Goal: Task Accomplishment & Management: Manage account settings

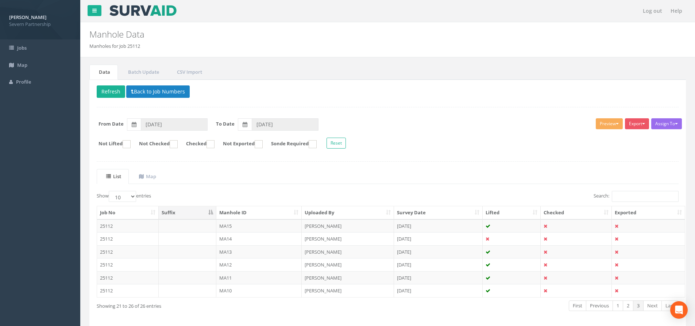
scroll to position [29, 0]
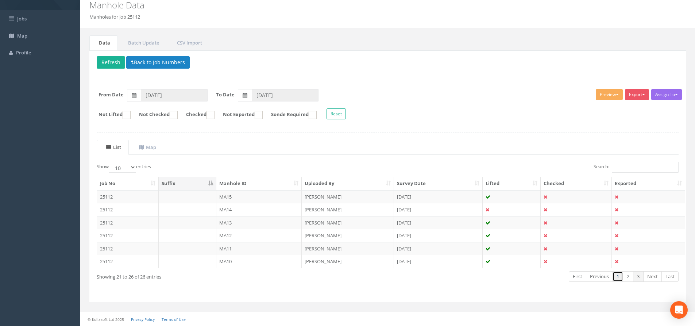
click at [618, 277] on link "1" at bounding box center [618, 276] width 11 height 11
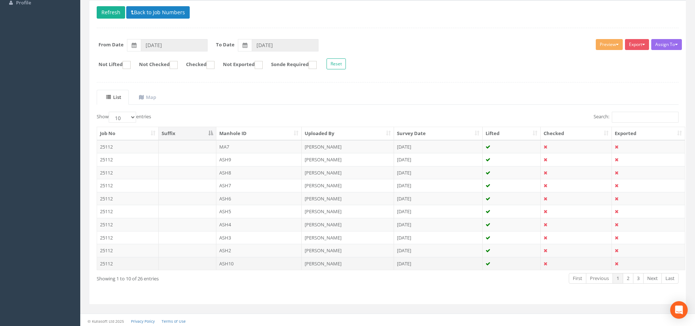
scroll to position [81, 0]
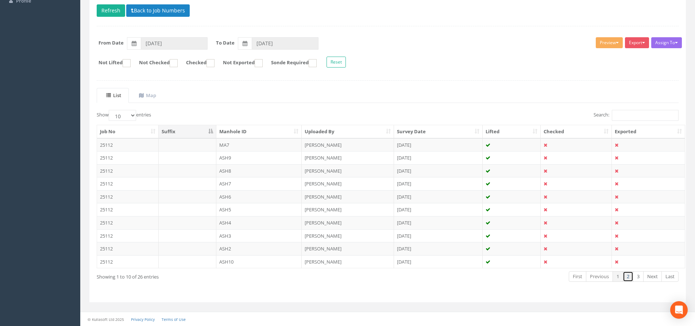
click at [627, 274] on link "2" at bounding box center [628, 276] width 11 height 11
click at [636, 275] on link "3" at bounding box center [638, 276] width 11 height 11
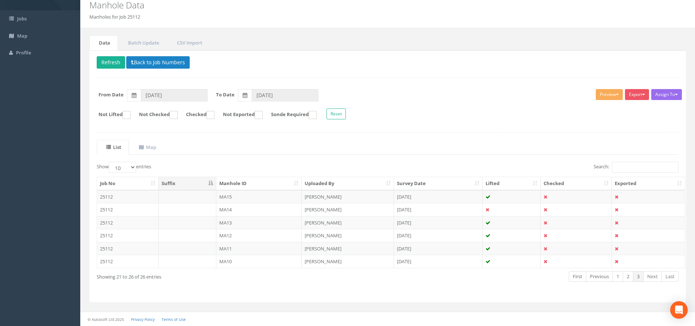
scroll to position [29, 0]
click at [627, 275] on link "2" at bounding box center [628, 276] width 11 height 11
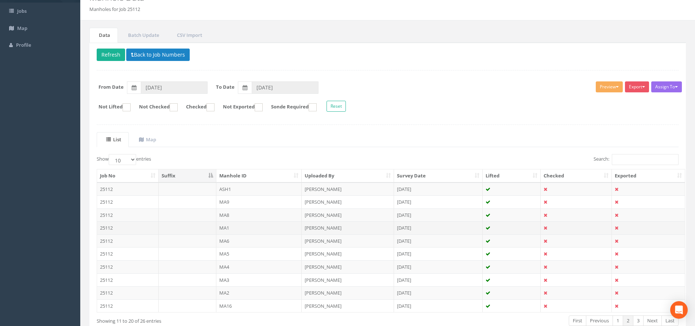
click at [244, 229] on td "MA1" at bounding box center [259, 227] width 86 height 13
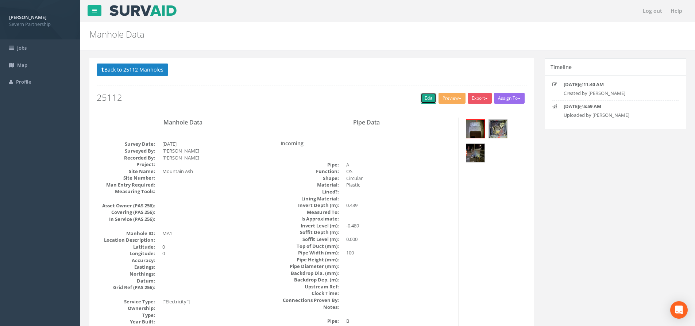
click at [421, 101] on link "Edit" at bounding box center [429, 98] width 16 height 11
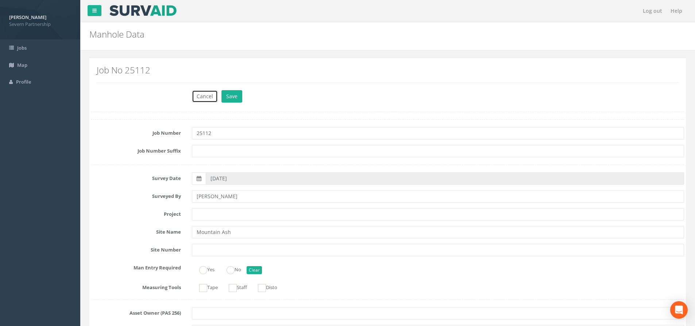
click at [213, 97] on button "Cancel" at bounding box center [205, 96] width 26 height 12
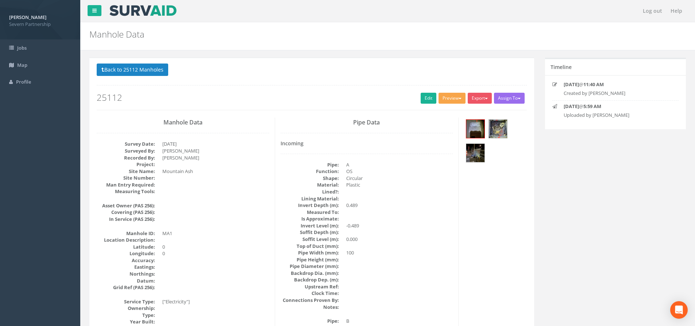
click at [446, 103] on button "Preview" at bounding box center [451, 98] width 27 height 11
click at [353, 97] on h2 "25112" at bounding box center [312, 97] width 430 height 9
click at [144, 71] on button "Back to 25112 Manholes" at bounding box center [133, 69] width 72 height 12
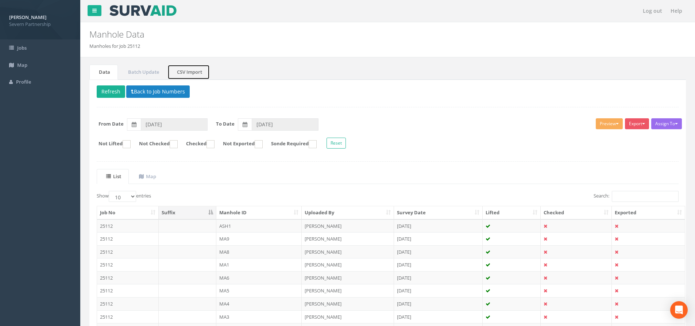
click at [189, 75] on link "CSV Import" at bounding box center [188, 72] width 42 height 15
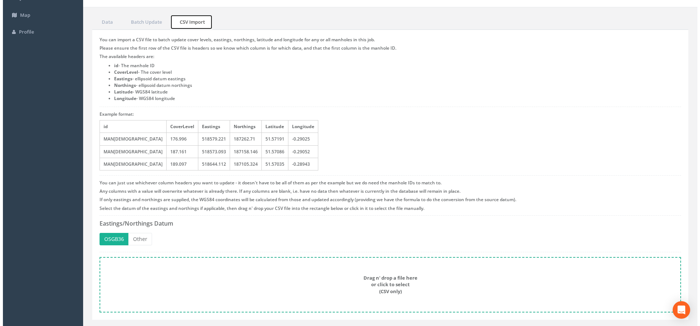
scroll to position [67, 0]
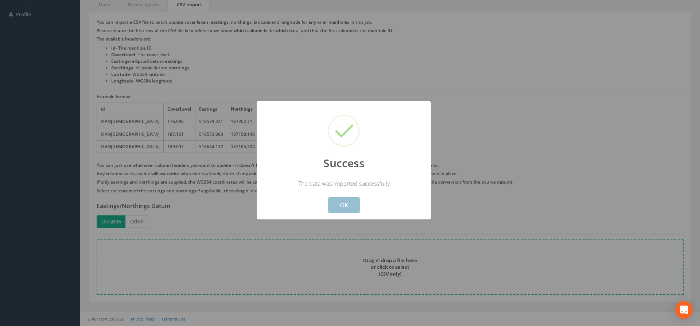
click at [343, 204] on button "OK" at bounding box center [344, 205] width 32 height 16
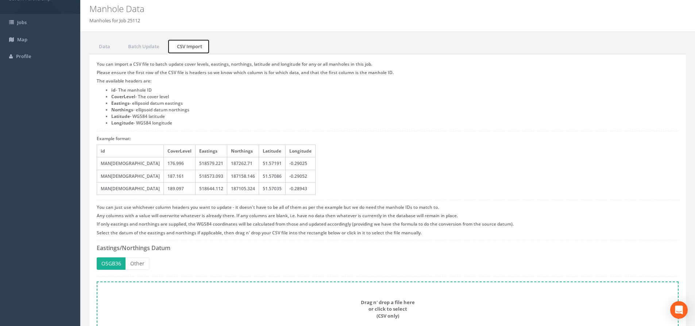
scroll to position [0, 0]
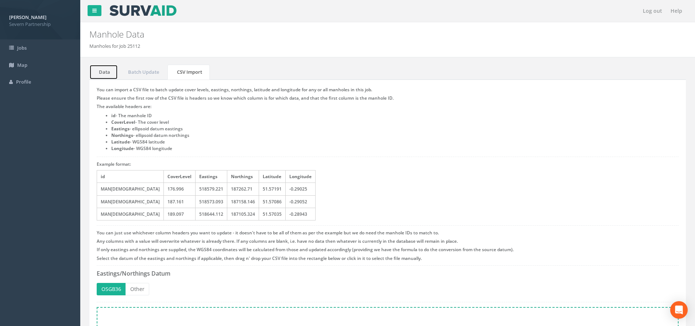
click at [109, 74] on link "Data" at bounding box center [103, 72] width 28 height 15
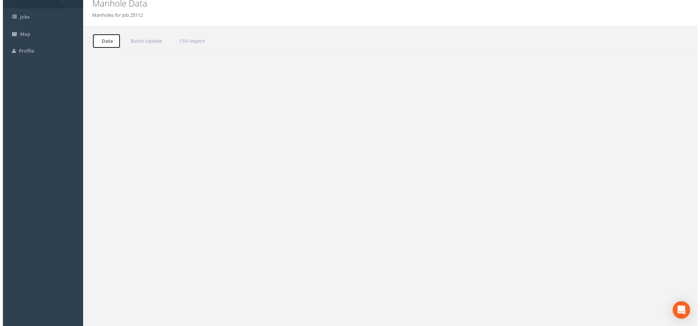
scroll to position [81, 0]
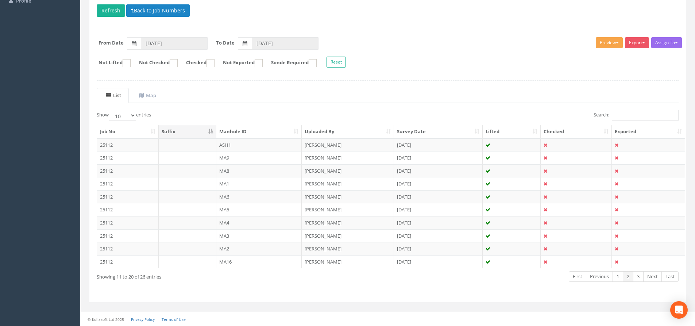
click at [606, 44] on button "Preview" at bounding box center [609, 42] width 27 height 11
click at [594, 60] on link "SP Manhole" at bounding box center [595, 57] width 55 height 11
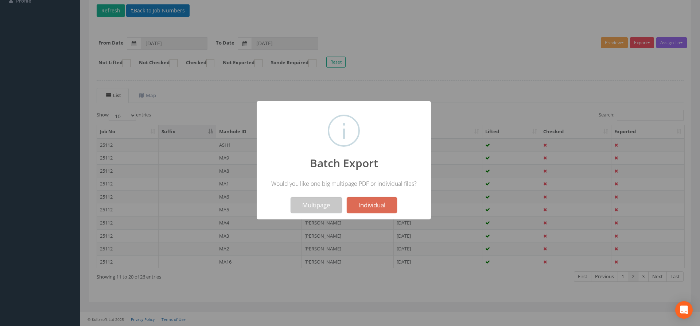
click at [302, 205] on button "Multipage" at bounding box center [316, 205] width 51 height 16
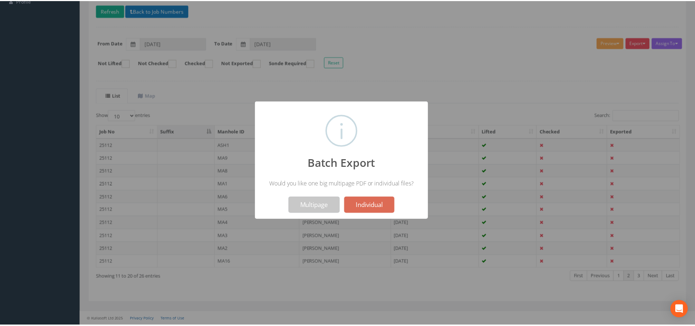
scroll to position [104, 0]
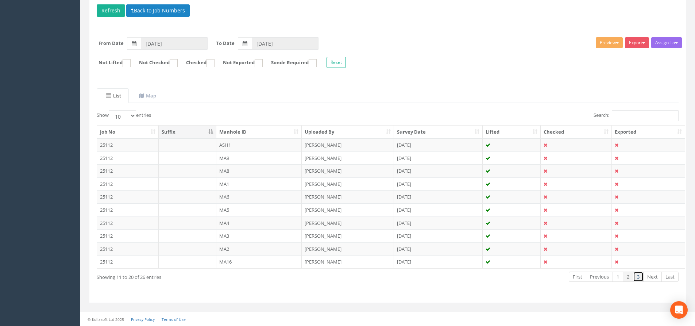
click at [637, 278] on link "3" at bounding box center [638, 276] width 11 height 11
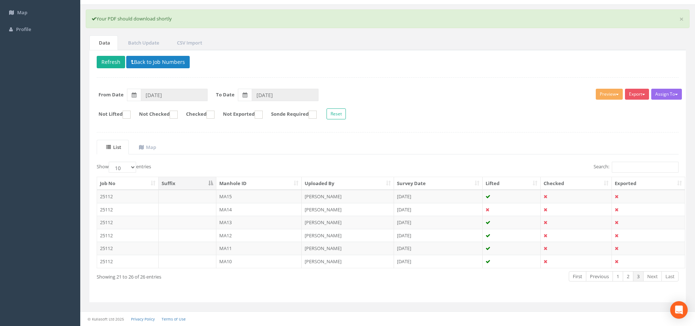
scroll to position [53, 0]
click at [619, 277] on link "1" at bounding box center [618, 276] width 11 height 11
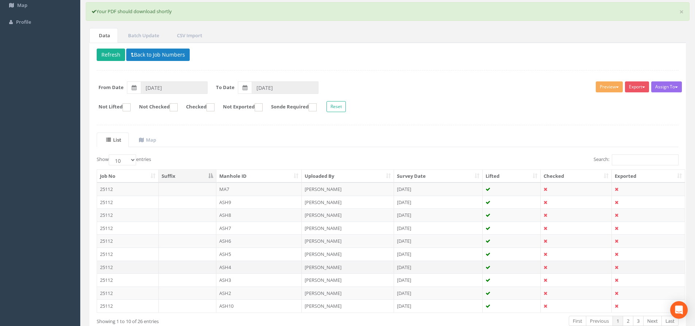
click at [237, 268] on td "ASH4" at bounding box center [259, 266] width 86 height 13
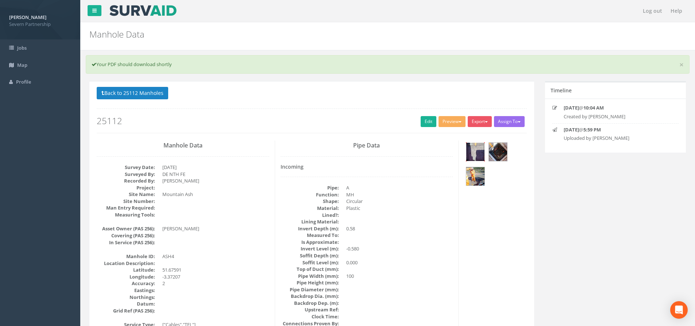
click at [480, 150] on img at bounding box center [475, 152] width 18 height 18
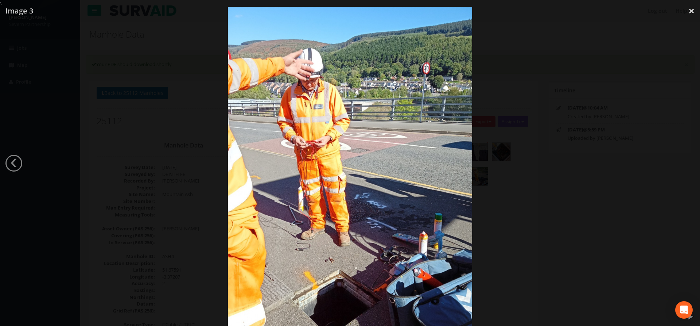
click at [569, 101] on div at bounding box center [350, 170] width 700 height 326
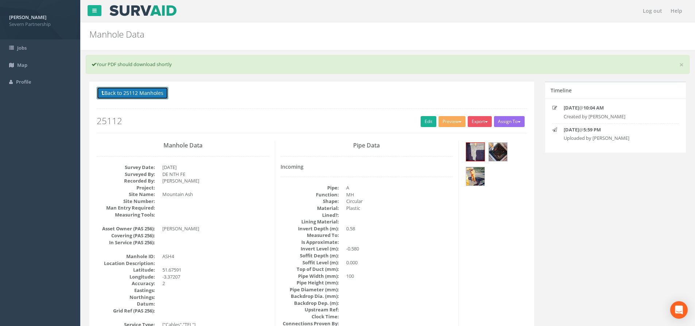
click at [135, 92] on button "Back to 25112 Manholes" at bounding box center [133, 93] width 72 height 12
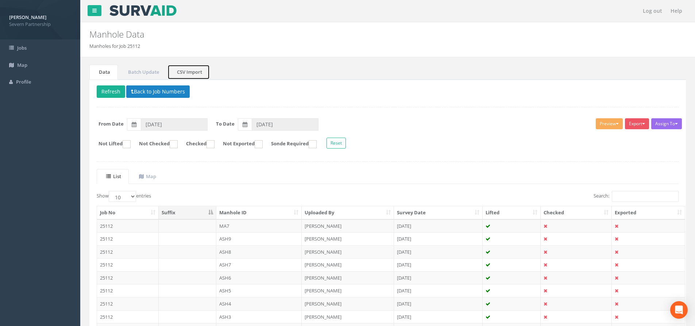
click at [182, 69] on link "CSV Import" at bounding box center [188, 72] width 42 height 15
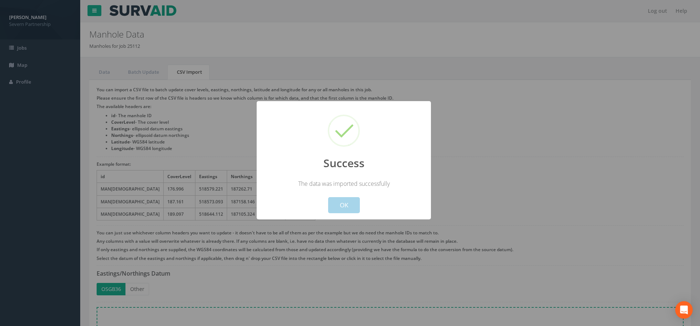
click at [349, 199] on button "OK" at bounding box center [344, 205] width 32 height 16
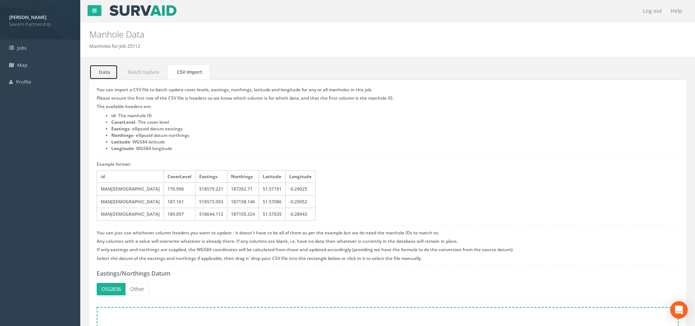
click at [105, 77] on link "Data" at bounding box center [103, 72] width 28 height 15
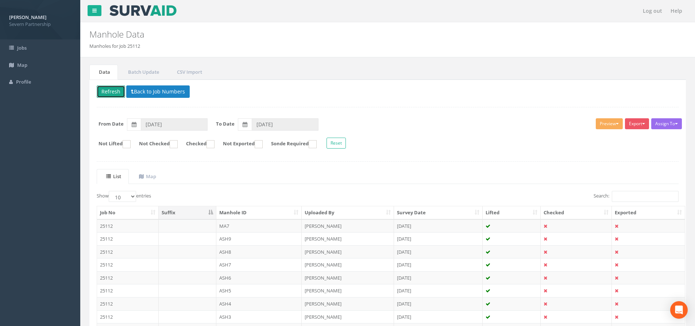
click at [116, 91] on button "Refresh" at bounding box center [111, 91] width 28 height 12
click at [611, 122] on button "Preview" at bounding box center [609, 123] width 27 height 11
click at [591, 138] on link "SP Manhole" at bounding box center [595, 138] width 55 height 11
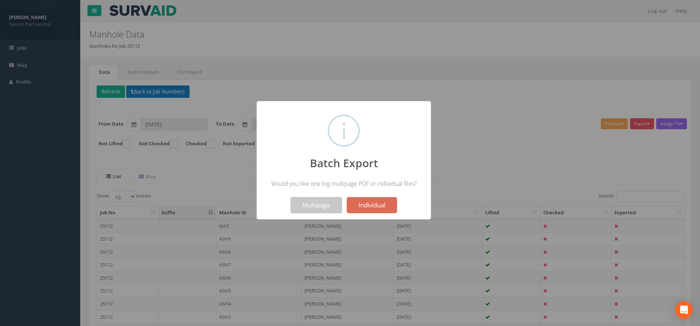
click at [312, 205] on button "Multipage" at bounding box center [316, 205] width 51 height 16
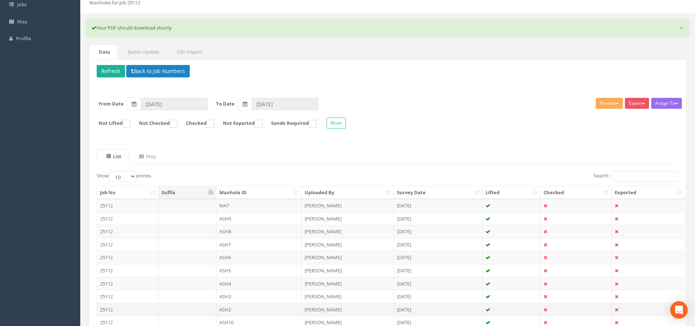
scroll to position [104, 0]
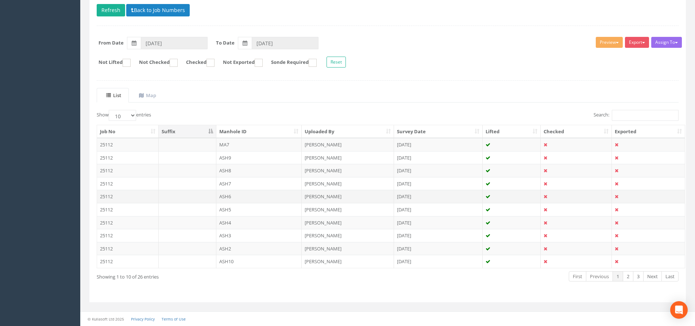
click at [239, 197] on td "ASH6" at bounding box center [259, 196] width 86 height 13
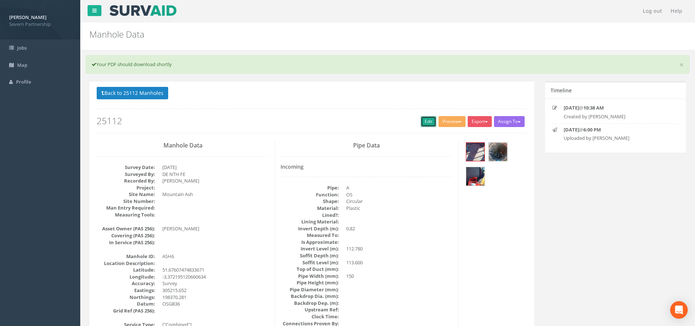
click at [430, 123] on link "Edit" at bounding box center [429, 121] width 16 height 11
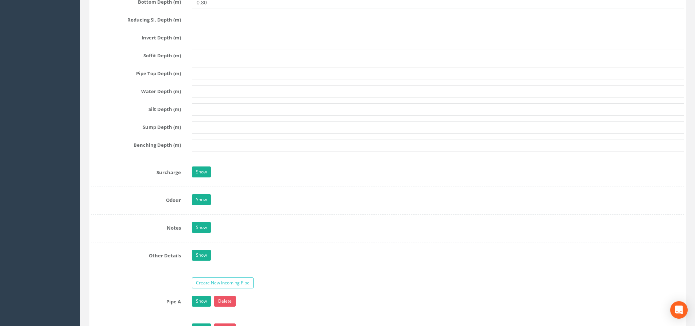
scroll to position [985, 0]
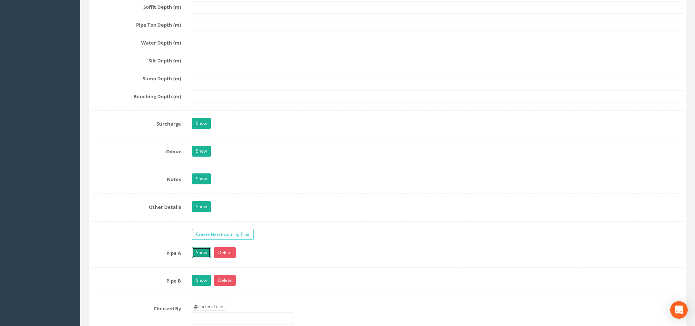
click at [198, 250] on link "Show" at bounding box center [201, 252] width 19 height 11
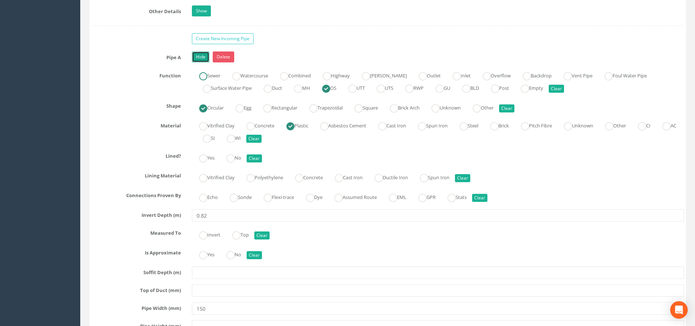
scroll to position [1167, 0]
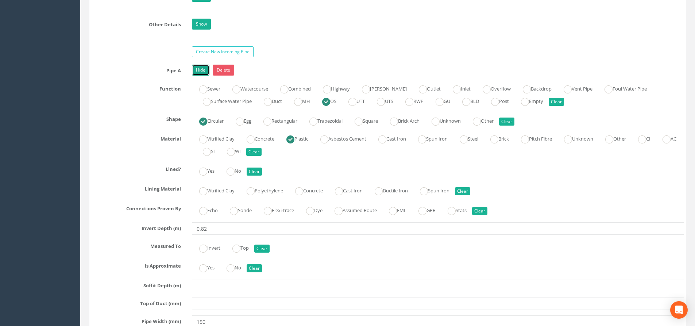
click at [198, 69] on link "Hide" at bounding box center [201, 70] width 18 height 11
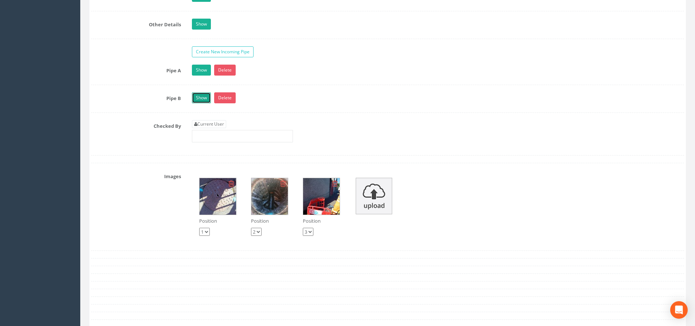
click at [202, 97] on link "Show" at bounding box center [201, 97] width 19 height 11
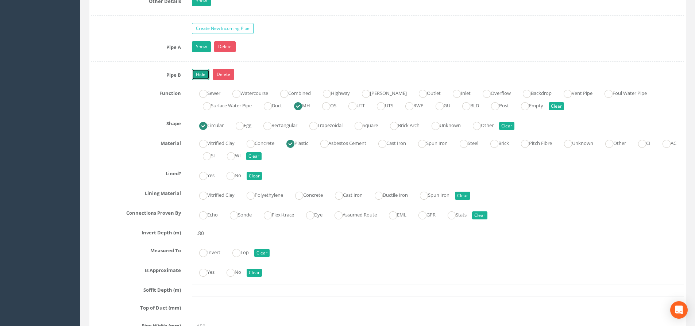
scroll to position [1204, 0]
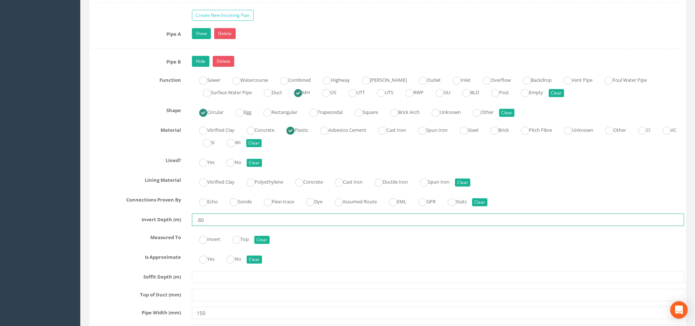
click at [196, 221] on input ".80" at bounding box center [438, 219] width 492 height 12
type input "0.80"
click at [194, 56] on link "Hide" at bounding box center [201, 61] width 18 height 11
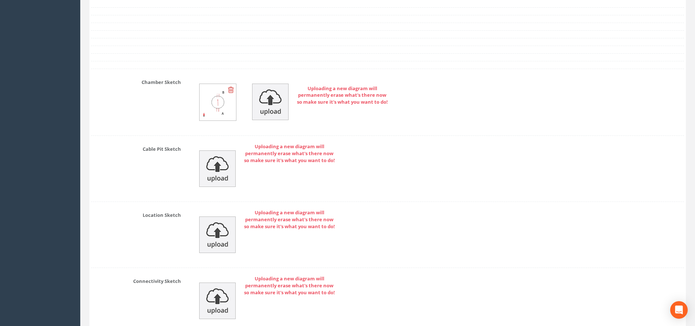
scroll to position [1581, 0]
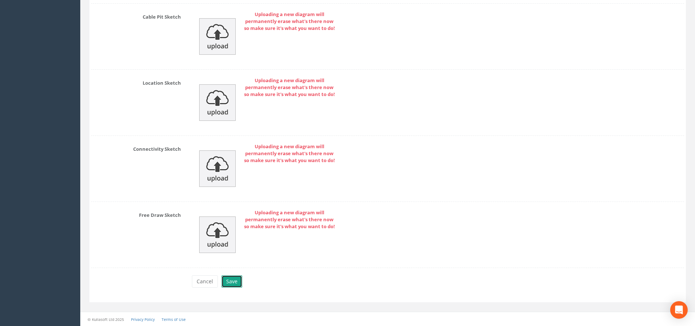
click at [229, 284] on button "Save" at bounding box center [231, 281] width 21 height 12
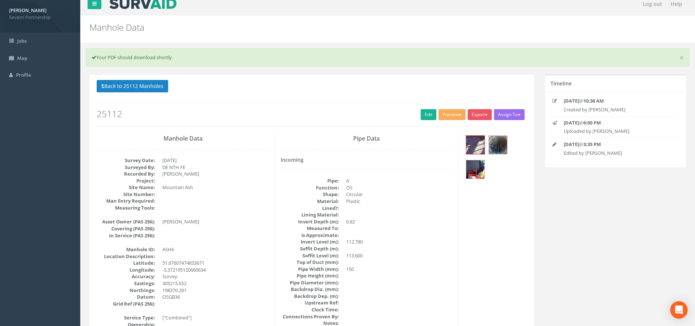
scroll to position [0, 0]
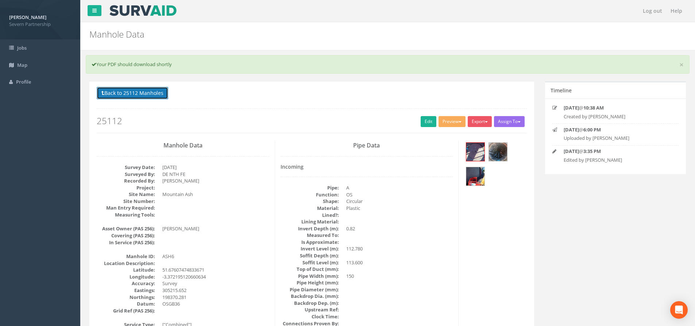
click at [142, 97] on button "Back to 25112 Manholes" at bounding box center [133, 93] width 72 height 12
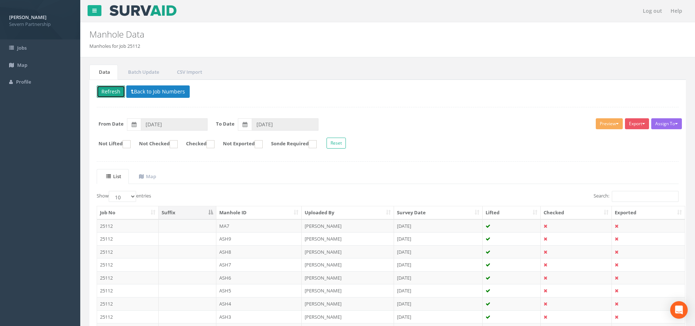
click at [114, 90] on button "Refresh" at bounding box center [111, 91] width 28 height 12
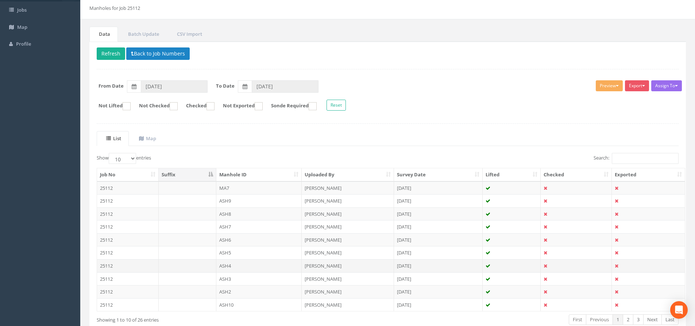
scroll to position [81, 0]
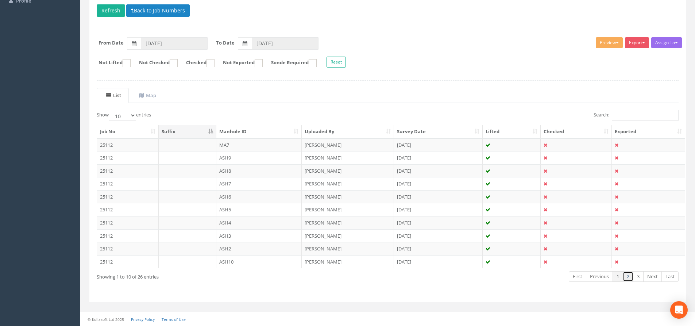
click at [631, 276] on link "2" at bounding box center [628, 276] width 11 height 11
click at [231, 144] on td "ASH1" at bounding box center [259, 144] width 86 height 13
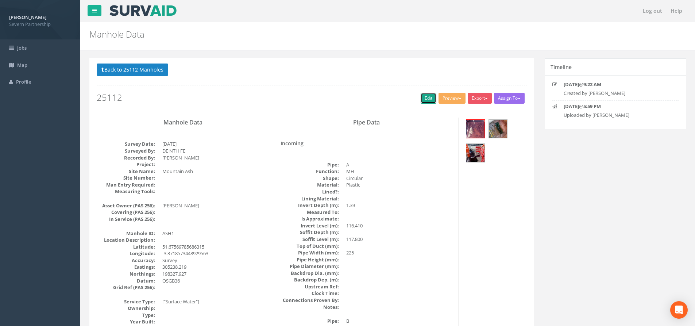
click at [424, 97] on link "Edit" at bounding box center [429, 98] width 16 height 11
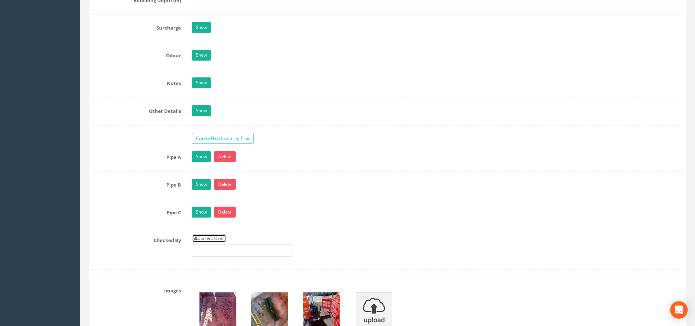
click at [203, 238] on link "Current User" at bounding box center [209, 238] width 34 height 8
type input "[PERSON_NAME]"
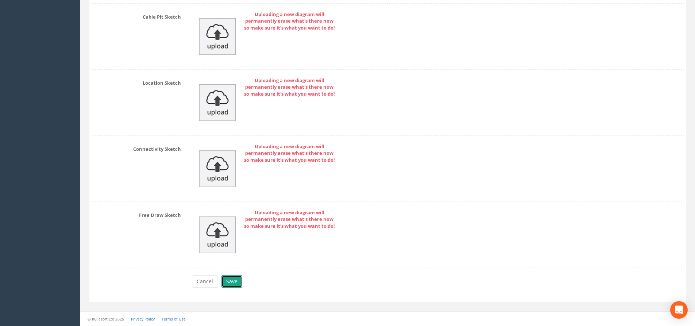
click at [240, 279] on button "Save" at bounding box center [231, 281] width 21 height 12
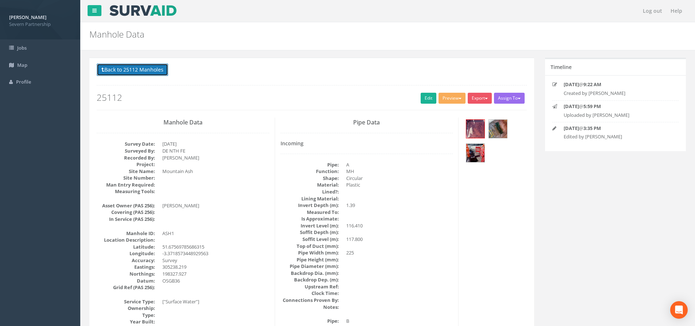
click at [127, 66] on button "Back to 25112 Manholes" at bounding box center [133, 69] width 72 height 12
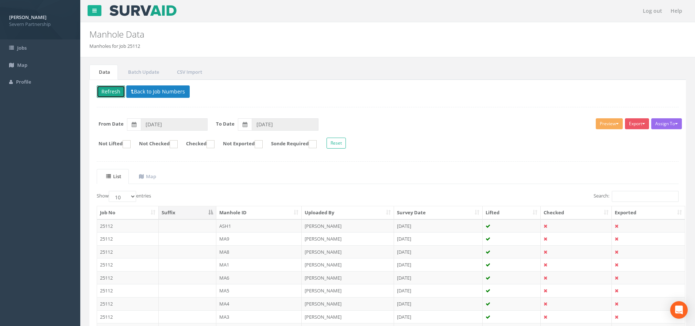
click at [107, 91] on button "Refresh" at bounding box center [111, 91] width 28 height 12
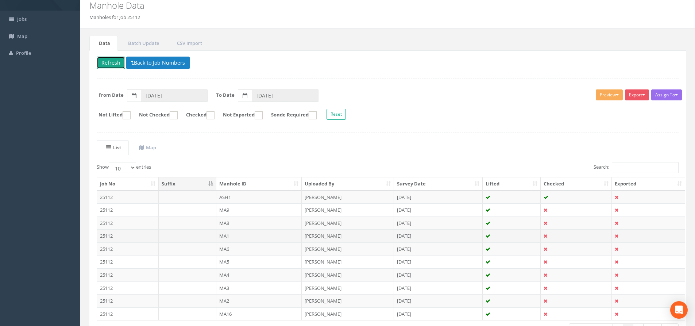
scroll to position [73, 0]
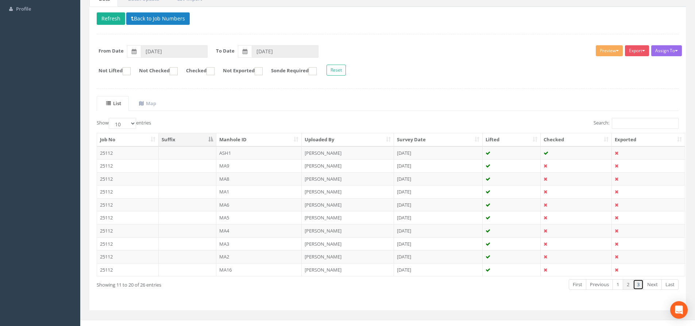
click at [636, 285] on link "3" at bounding box center [638, 284] width 11 height 11
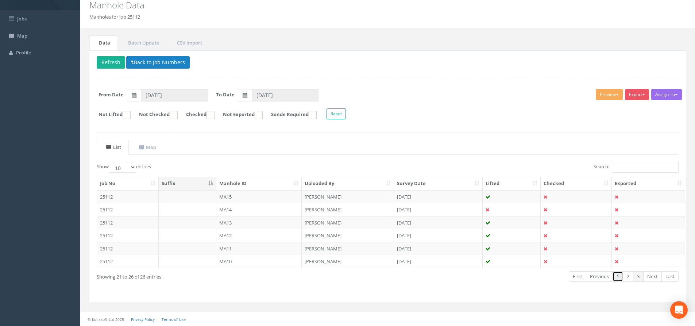
click at [615, 277] on link "1" at bounding box center [618, 276] width 11 height 11
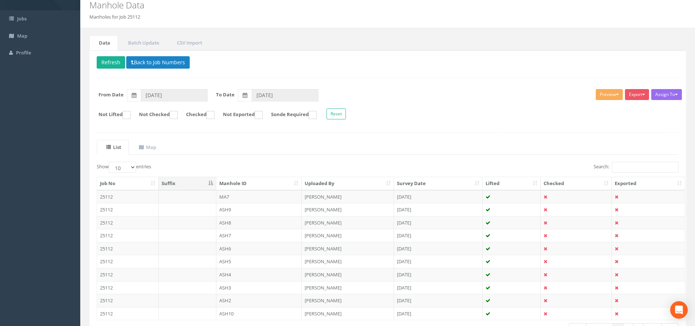
scroll to position [37, 0]
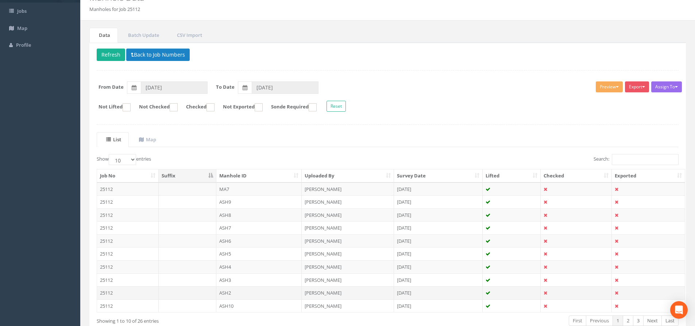
click at [248, 288] on td "ASH2" at bounding box center [259, 292] width 86 height 13
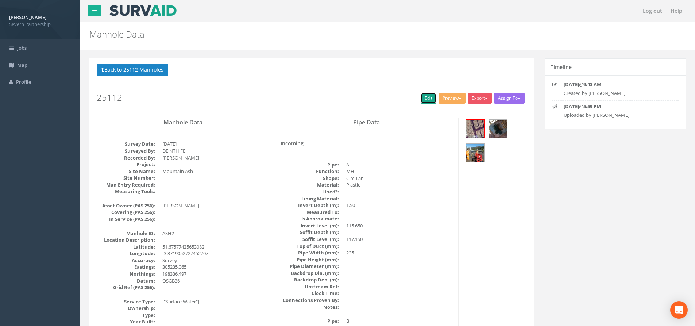
click at [430, 96] on link "Edit" at bounding box center [429, 98] width 16 height 11
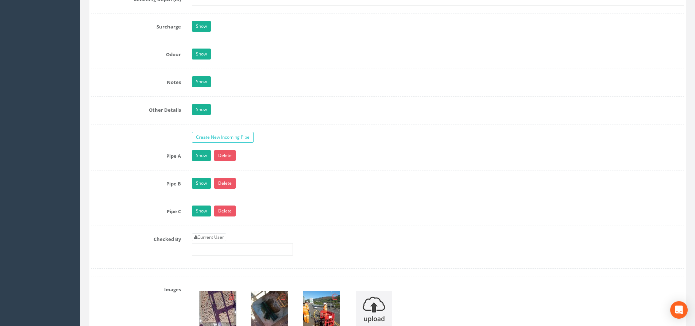
scroll to position [1094, 0]
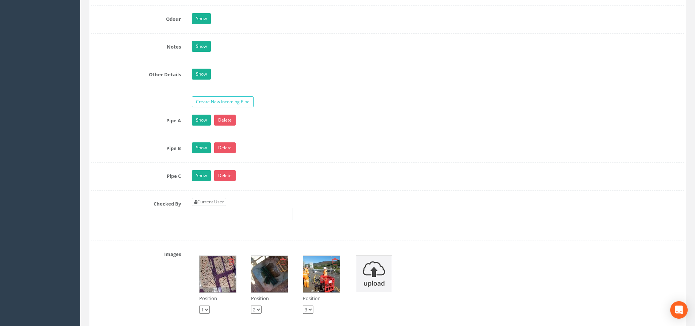
click at [208, 206] on div "Current User" at bounding box center [242, 209] width 101 height 22
click at [204, 201] on link "Current User" at bounding box center [209, 202] width 34 height 8
type input "[PERSON_NAME]"
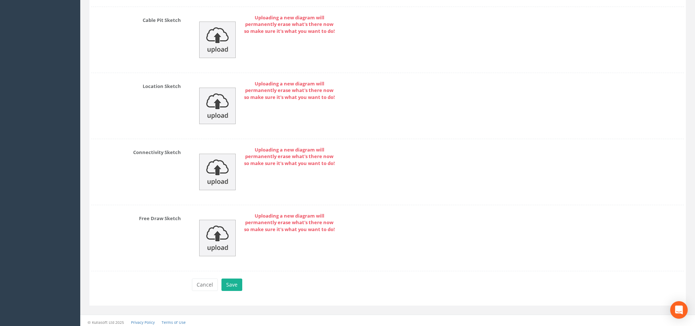
scroll to position [1585, 0]
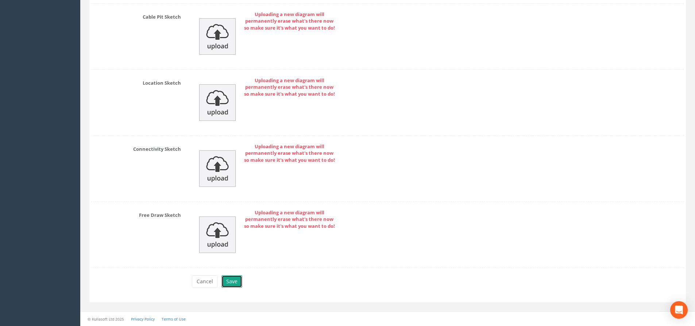
click at [238, 283] on button "Save" at bounding box center [231, 281] width 21 height 12
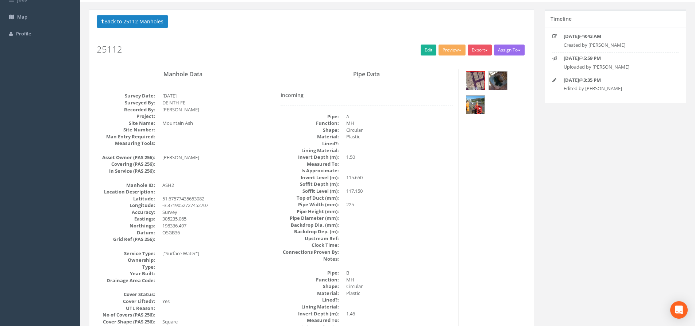
scroll to position [0, 0]
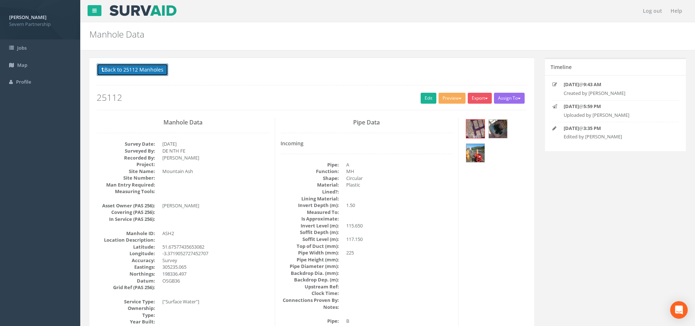
click at [122, 69] on button "Back to 25112 Manholes" at bounding box center [133, 69] width 72 height 12
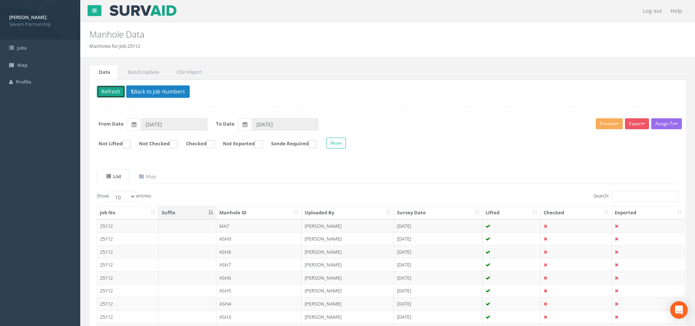
click at [117, 91] on button "Refresh" at bounding box center [111, 91] width 28 height 12
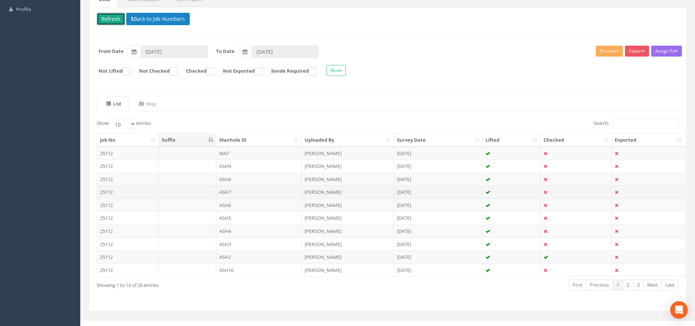
scroll to position [73, 0]
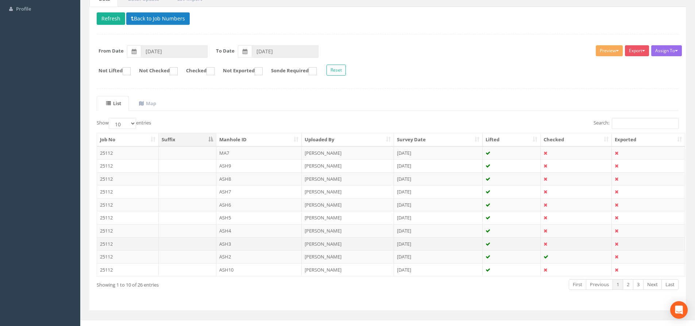
click at [248, 242] on td "ASH3" at bounding box center [259, 243] width 86 height 13
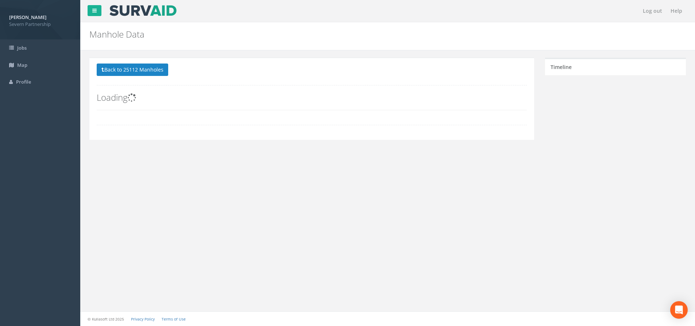
scroll to position [0, 0]
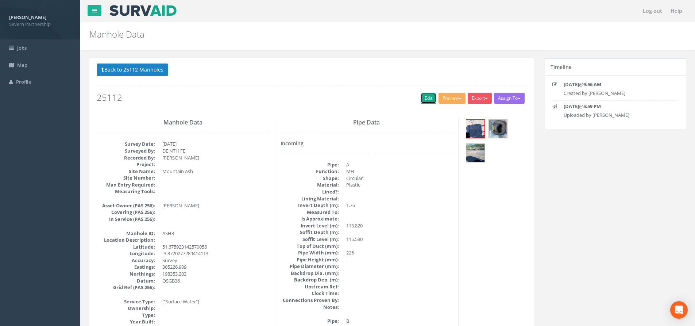
click at [421, 100] on link "Edit" at bounding box center [429, 98] width 16 height 11
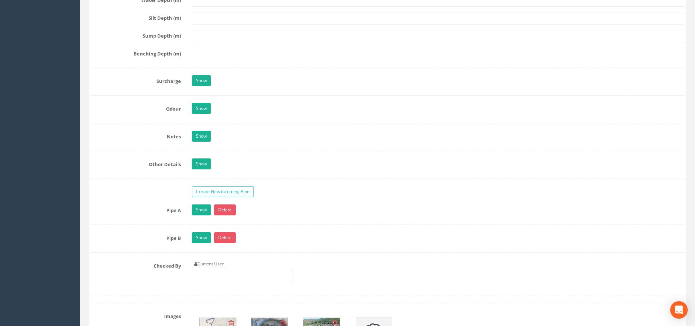
scroll to position [1058, 0]
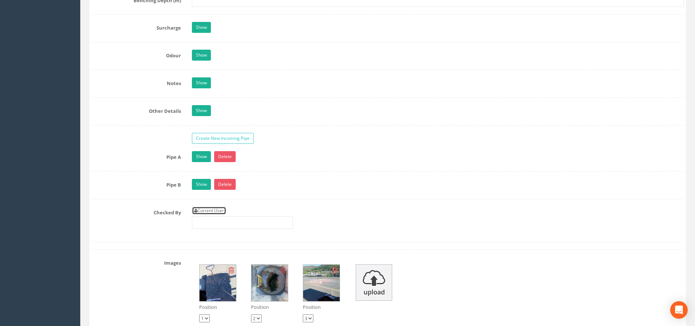
click at [214, 206] on link "Current User" at bounding box center [209, 210] width 34 height 8
type input "[PERSON_NAME]"
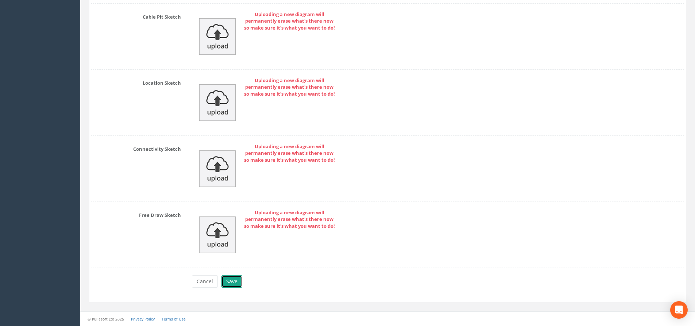
drag, startPoint x: 239, startPoint y: 280, endPoint x: 237, endPoint y: 274, distance: 6.7
click at [238, 280] on button "Save" at bounding box center [231, 281] width 21 height 12
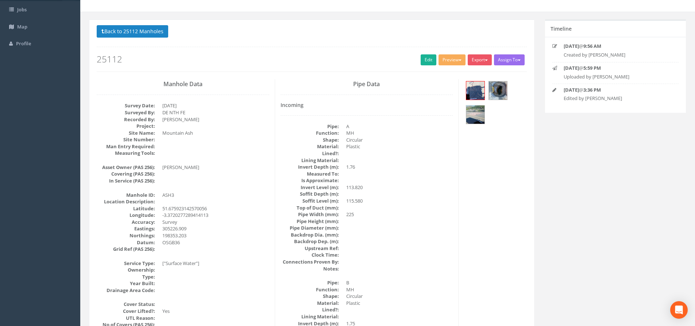
scroll to position [0, 0]
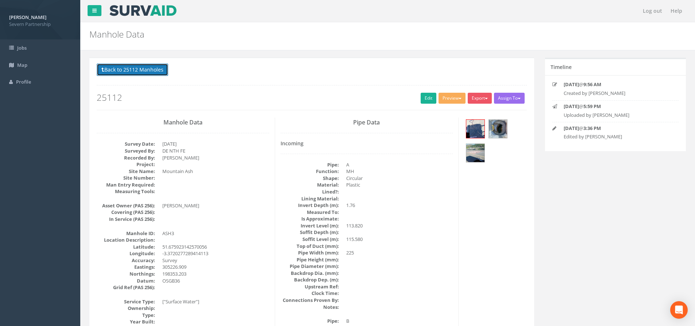
click at [140, 71] on button "Back to 25112 Manholes" at bounding box center [133, 69] width 72 height 12
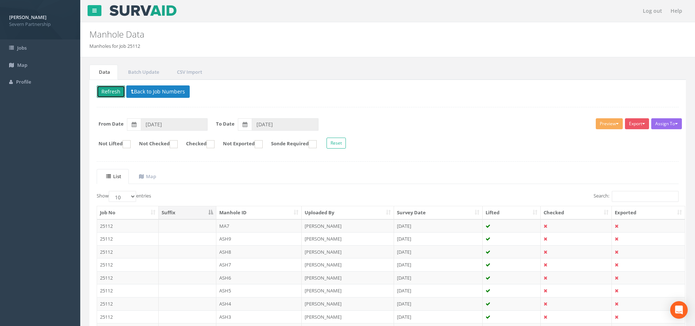
click at [111, 90] on button "Refresh" at bounding box center [111, 91] width 28 height 12
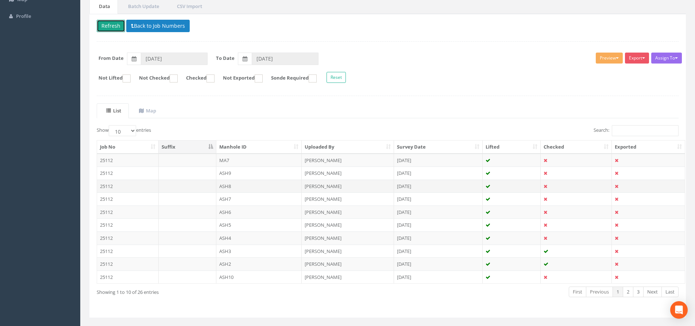
scroll to position [73, 0]
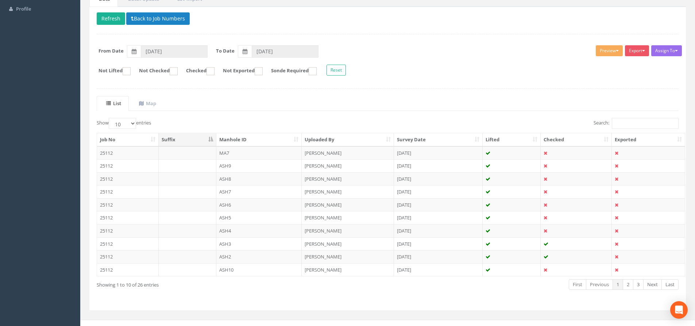
drag, startPoint x: 246, startPoint y: 231, endPoint x: 263, endPoint y: 208, distance: 28.6
click at [246, 231] on td "ASH4" at bounding box center [259, 230] width 86 height 13
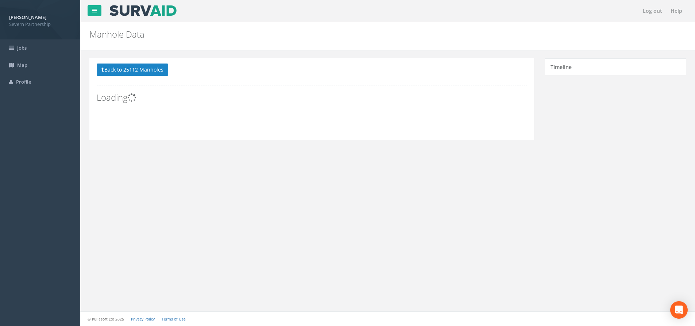
scroll to position [0, 0]
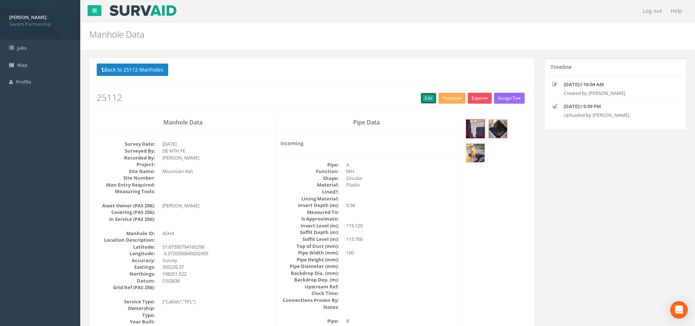
click at [430, 99] on link "Edit" at bounding box center [429, 98] width 16 height 11
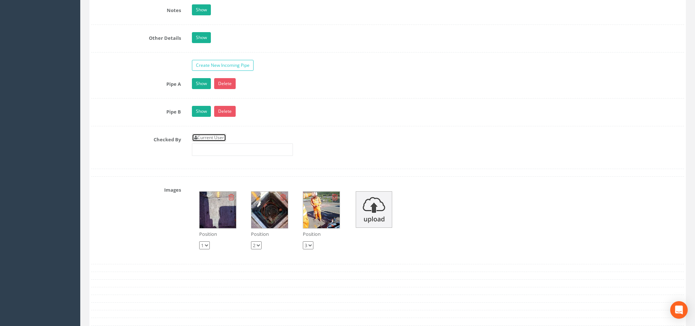
click at [208, 137] on link "Current User" at bounding box center [209, 138] width 34 height 8
type input "[PERSON_NAME]"
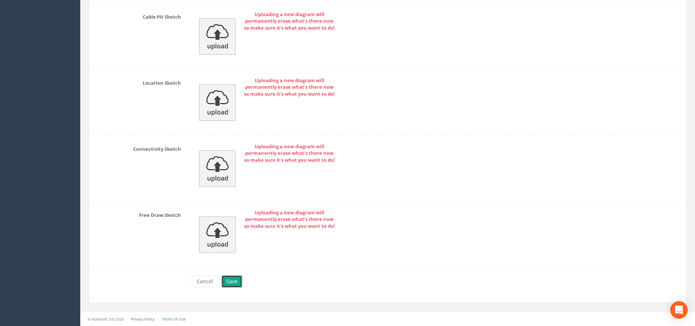
click at [237, 281] on button "Save" at bounding box center [231, 281] width 21 height 12
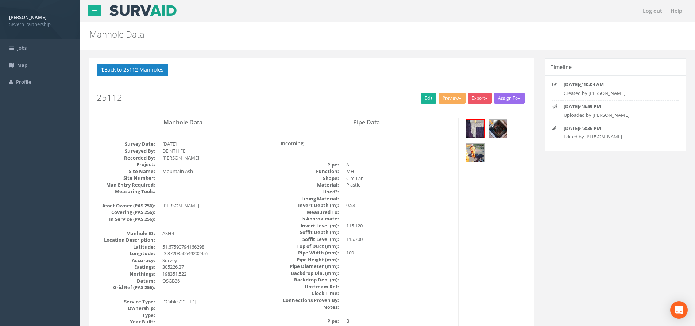
click at [133, 77] on p "Back to 25112 Manholes Back to Map" at bounding box center [312, 70] width 430 height 14
click at [122, 72] on button "Back to 25112 Manholes" at bounding box center [133, 69] width 72 height 12
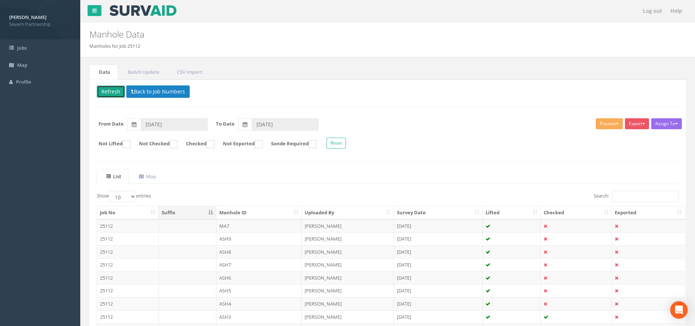
click at [116, 94] on button "Refresh" at bounding box center [111, 91] width 28 height 12
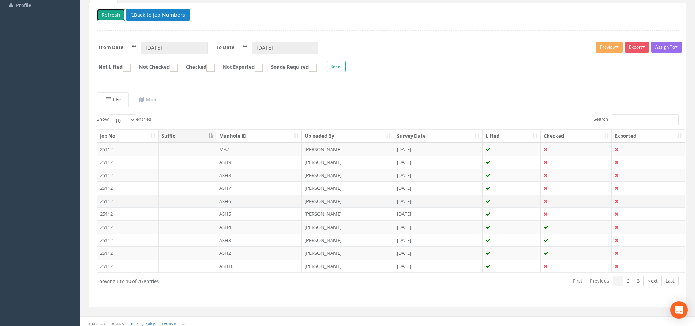
scroll to position [81, 0]
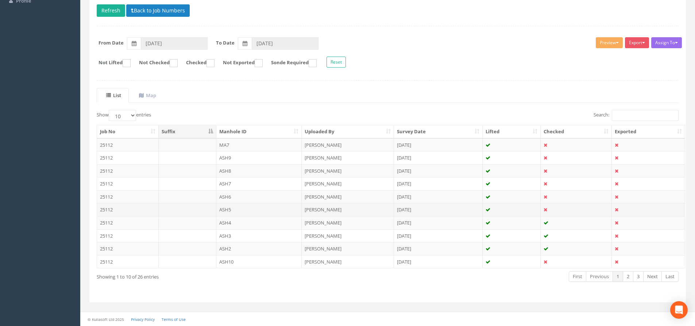
click at [279, 209] on td "ASH5" at bounding box center [259, 209] width 86 height 13
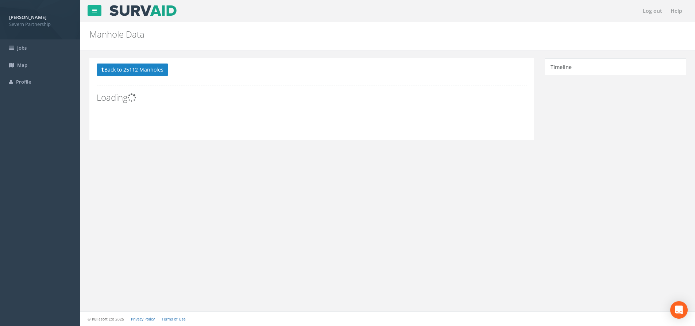
scroll to position [0, 0]
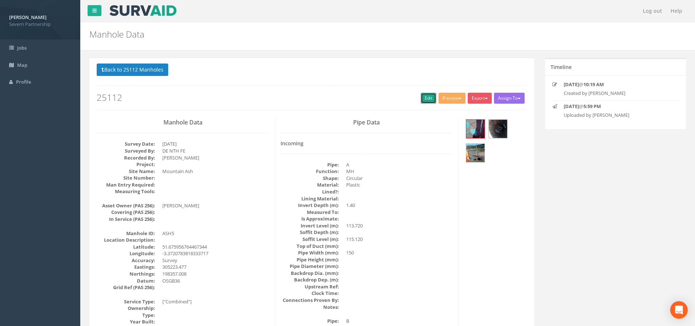
click at [427, 97] on link "Edit" at bounding box center [429, 98] width 16 height 11
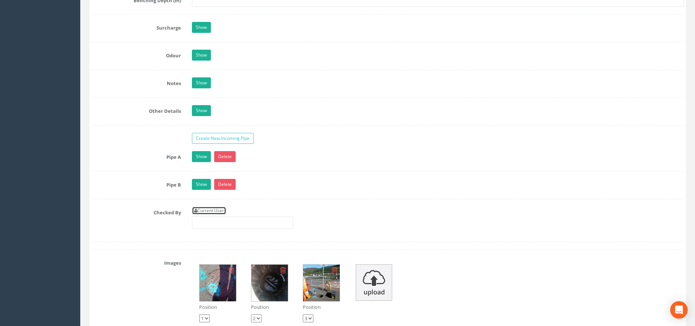
click at [205, 211] on link "Current User" at bounding box center [209, 210] width 34 height 8
type input "[PERSON_NAME]"
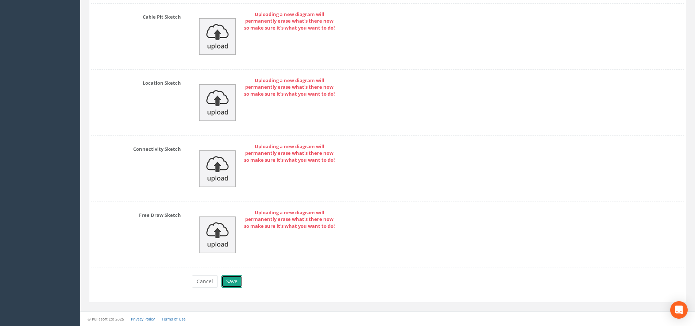
click at [239, 281] on button "Save" at bounding box center [231, 281] width 21 height 12
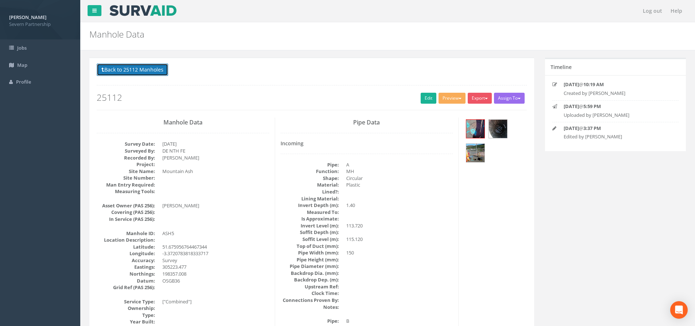
click at [129, 74] on button "Back to 25112 Manholes" at bounding box center [133, 69] width 72 height 12
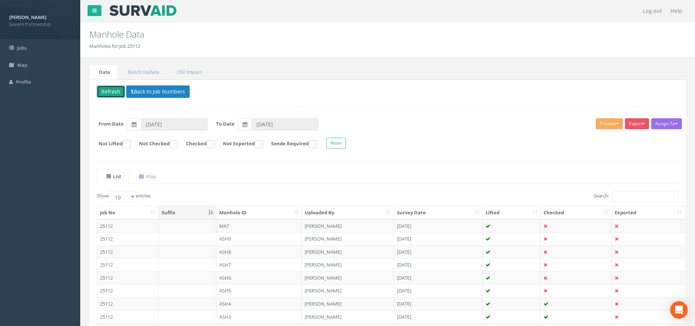
click at [103, 93] on button "Refresh" at bounding box center [111, 91] width 28 height 12
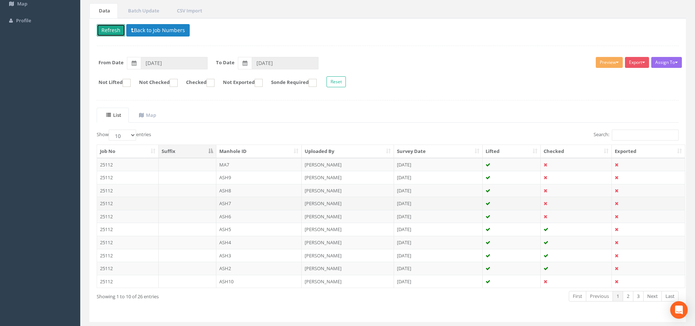
scroll to position [73, 0]
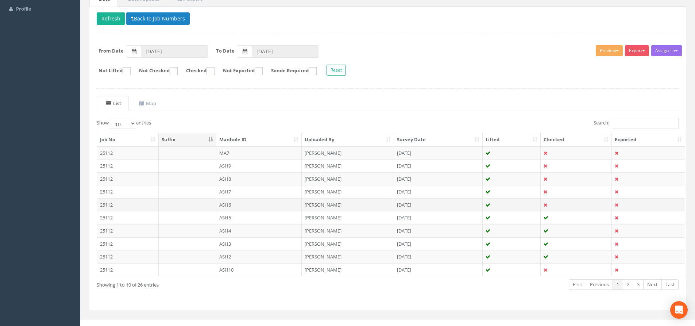
click at [239, 203] on td "ASH6" at bounding box center [259, 204] width 86 height 13
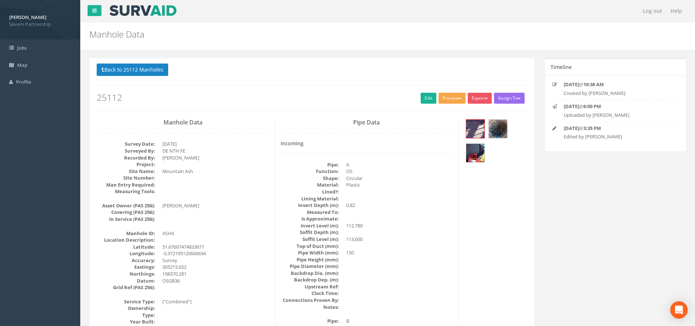
click at [448, 100] on button "Preview" at bounding box center [451, 98] width 27 height 11
click at [436, 115] on link "SP Manhole" at bounding box center [438, 113] width 55 height 11
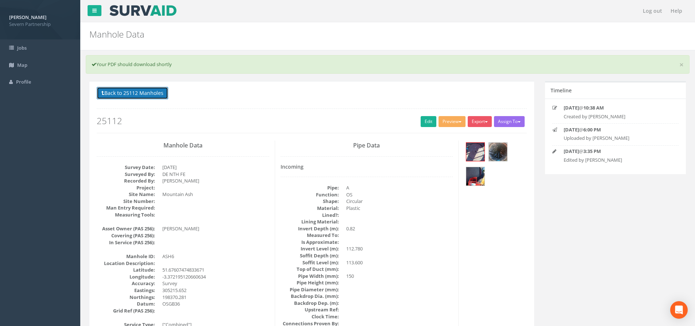
click at [139, 89] on button "Back to 25112 Manholes" at bounding box center [133, 93] width 72 height 12
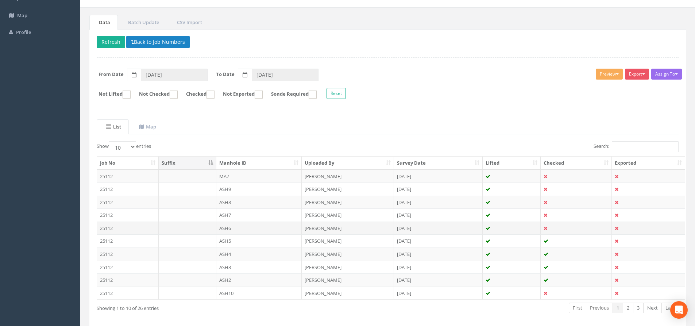
scroll to position [73, 0]
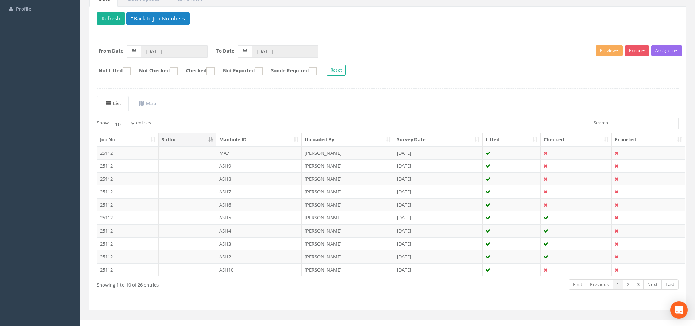
click at [253, 208] on td "ASH6" at bounding box center [259, 204] width 86 height 13
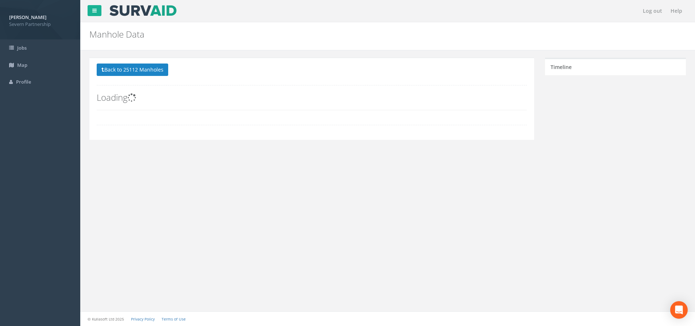
scroll to position [0, 0]
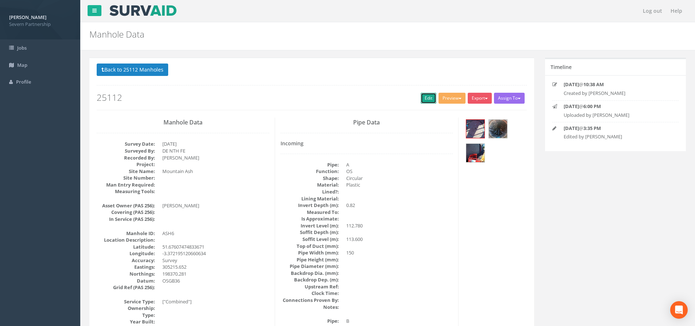
click at [428, 98] on link "Edit" at bounding box center [429, 98] width 16 height 11
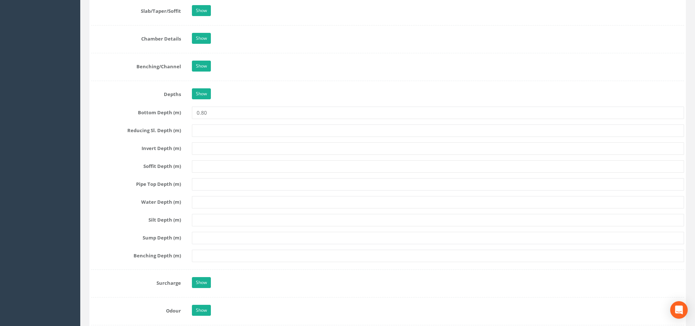
scroll to position [1021, 0]
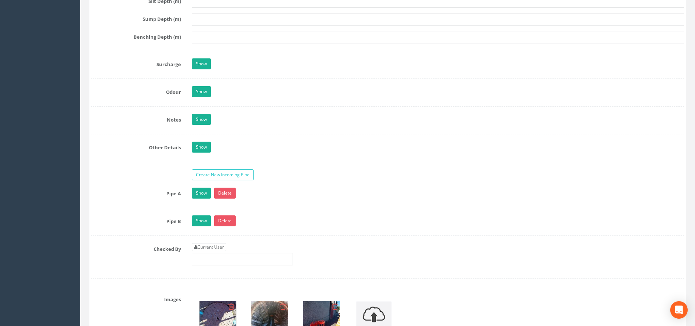
click at [225, 247] on link "Current User" at bounding box center [209, 247] width 34 height 8
type input "[PERSON_NAME]"
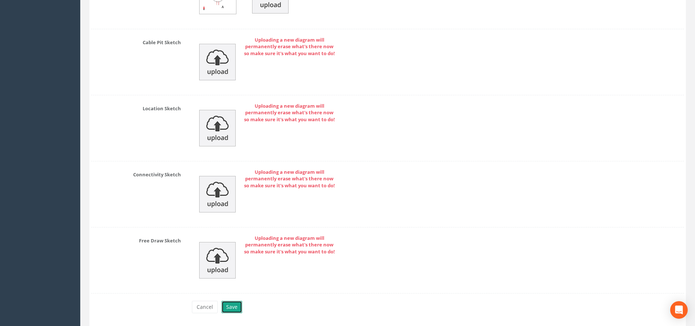
click at [235, 307] on button "Save" at bounding box center [231, 307] width 21 height 12
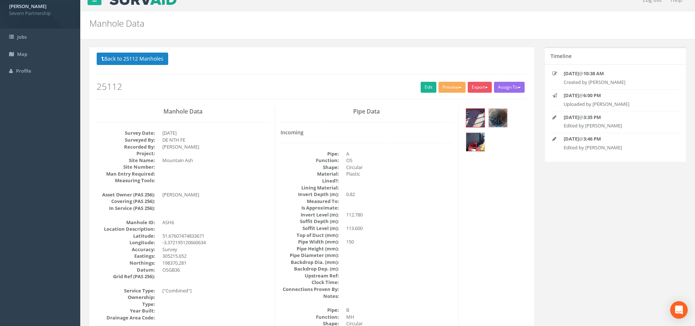
scroll to position [0, 0]
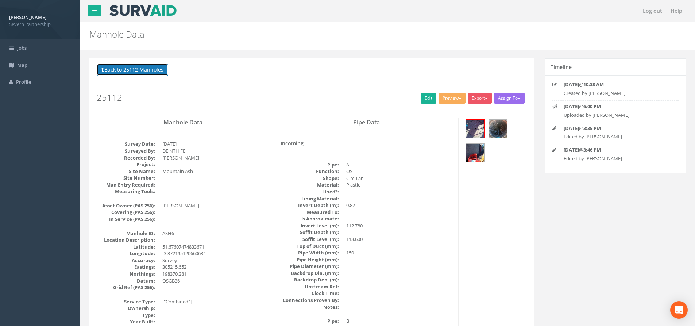
click at [125, 69] on button "Back to 25112 Manholes" at bounding box center [133, 69] width 72 height 12
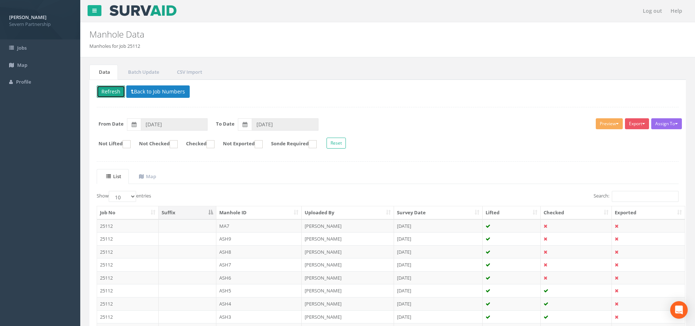
click at [109, 89] on button "Refresh" at bounding box center [111, 91] width 28 height 12
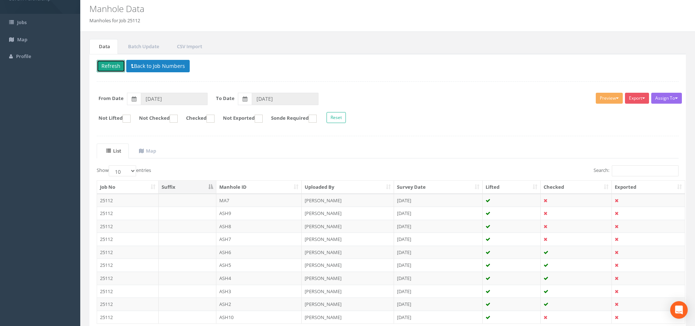
scroll to position [36, 0]
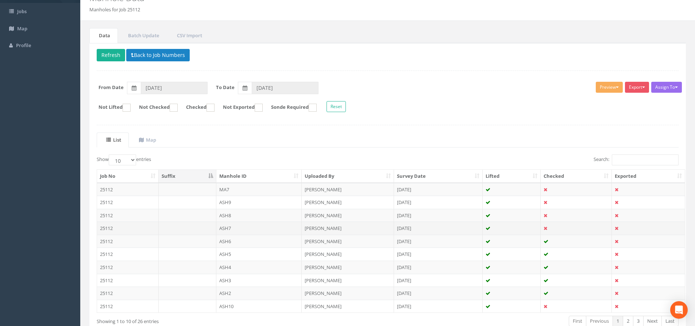
click at [237, 224] on td "ASH7" at bounding box center [259, 227] width 86 height 13
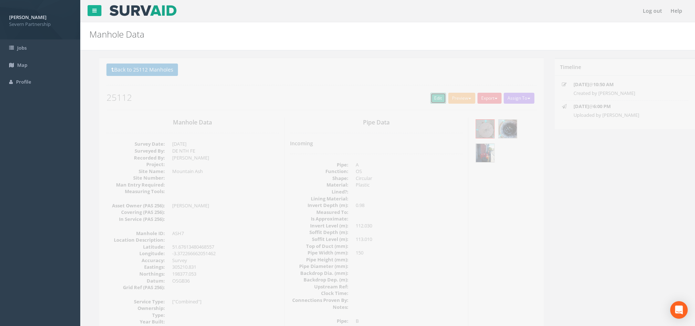
click at [424, 102] on link "Edit" at bounding box center [429, 98] width 16 height 11
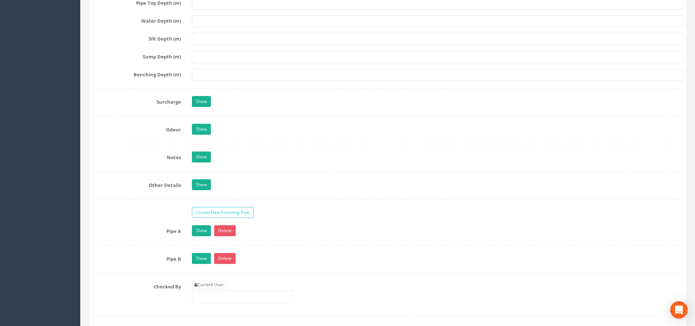
scroll to position [1058, 0]
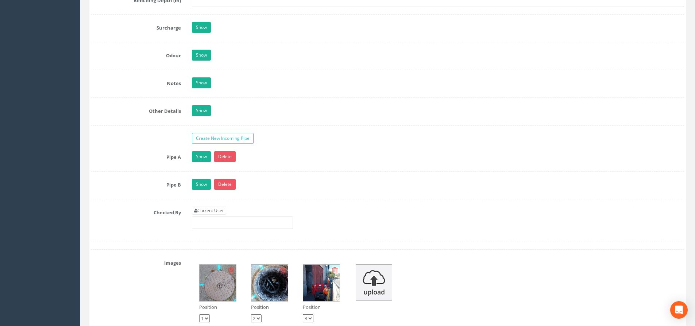
click at [224, 208] on link "Current User" at bounding box center [209, 210] width 34 height 8
type input "[PERSON_NAME]"
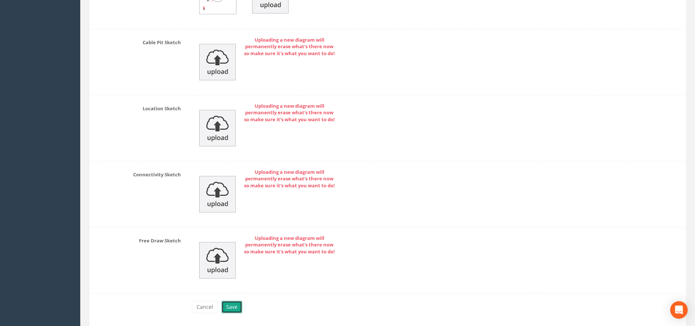
click at [239, 304] on button "Save" at bounding box center [231, 307] width 21 height 12
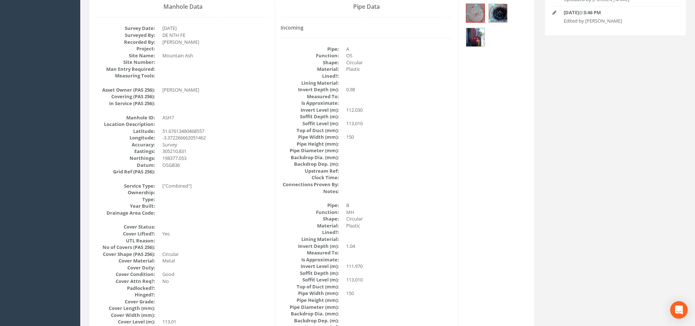
scroll to position [0, 0]
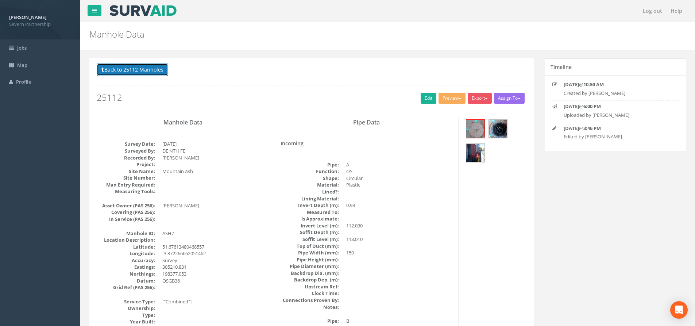
click at [151, 69] on button "Back to 25112 Manholes" at bounding box center [133, 69] width 72 height 12
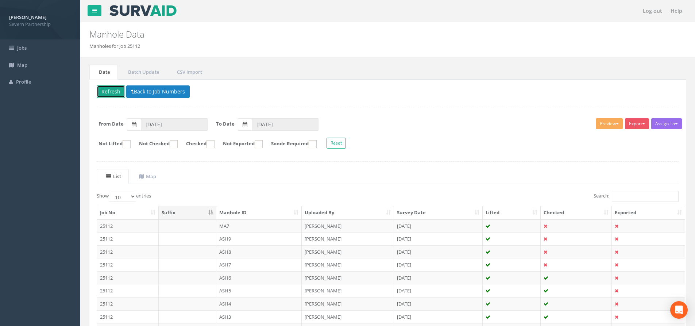
click at [112, 91] on button "Refresh" at bounding box center [111, 91] width 28 height 12
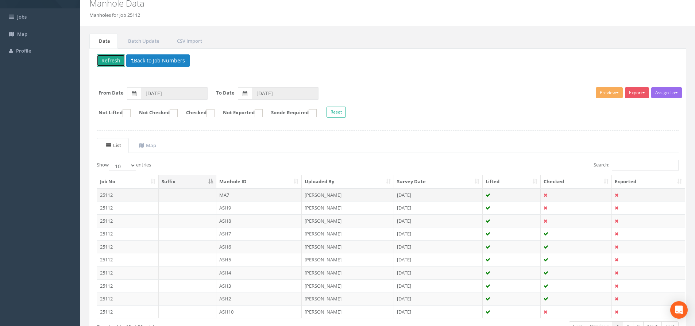
scroll to position [73, 0]
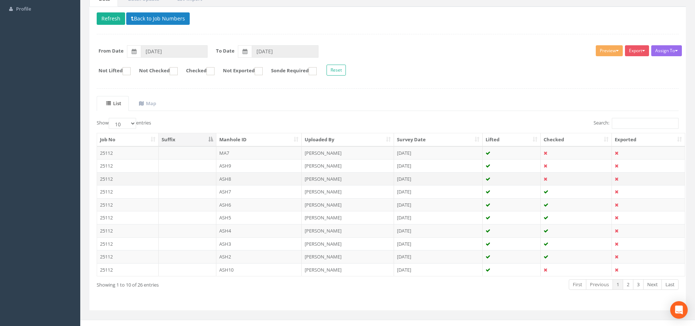
click at [255, 179] on td "ASH8" at bounding box center [259, 178] width 86 height 13
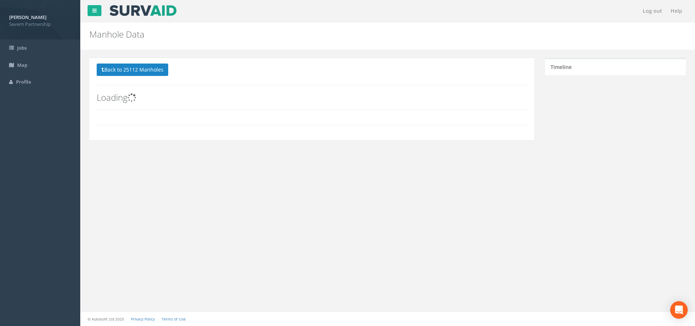
scroll to position [0, 0]
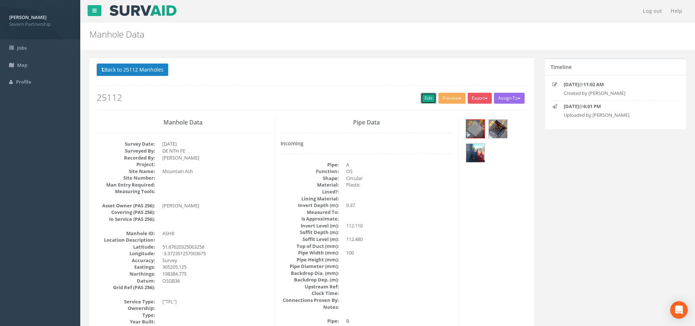
click at [422, 99] on link "Edit" at bounding box center [429, 98] width 16 height 11
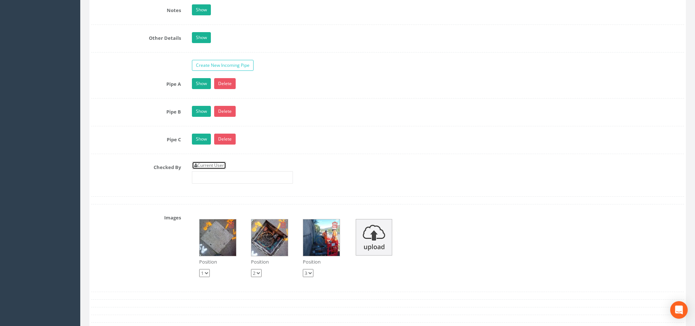
click at [212, 166] on link "Current User" at bounding box center [209, 165] width 34 height 8
type input "[PERSON_NAME]"
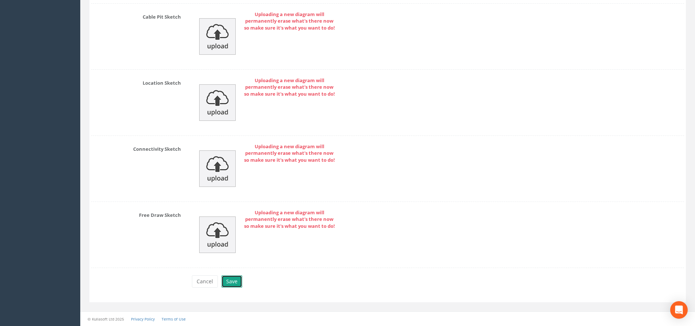
click at [234, 282] on button "Save" at bounding box center [231, 281] width 21 height 12
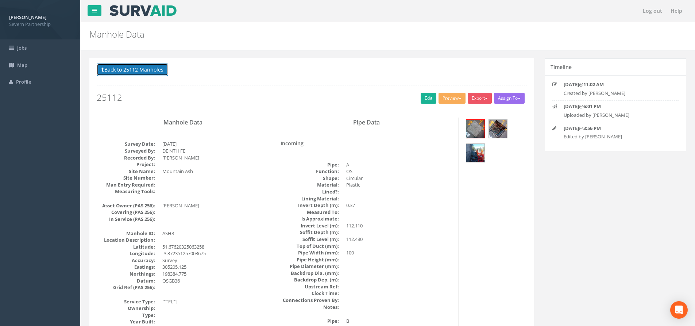
click at [147, 64] on button "Back to 25112 Manholes" at bounding box center [133, 69] width 72 height 12
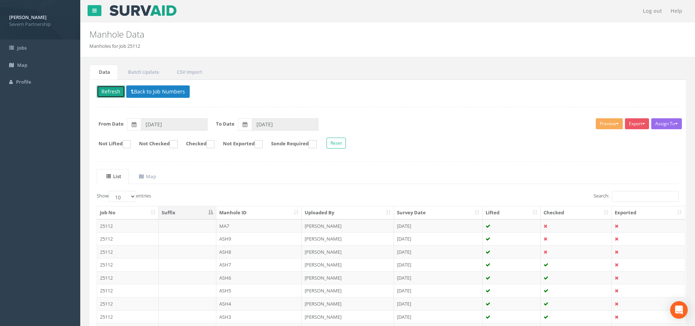
click at [109, 94] on button "Refresh" at bounding box center [111, 91] width 28 height 12
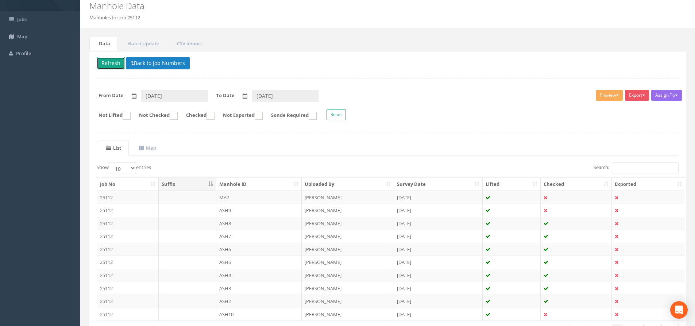
scroll to position [81, 0]
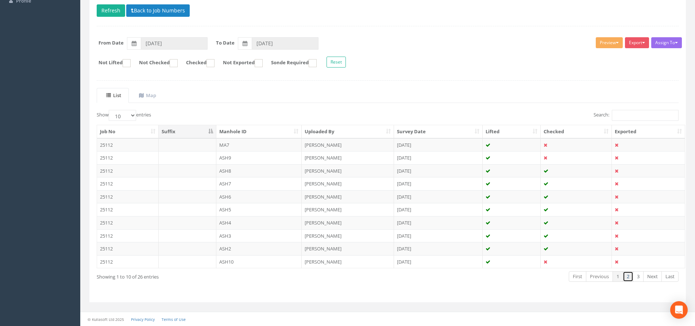
click at [631, 278] on link "2" at bounding box center [628, 276] width 11 height 11
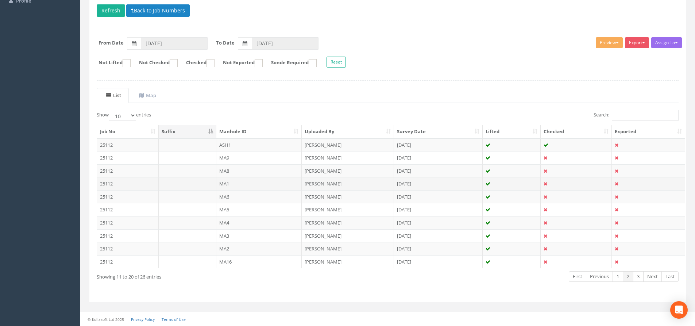
click at [250, 179] on td "MA1" at bounding box center [259, 183] width 86 height 13
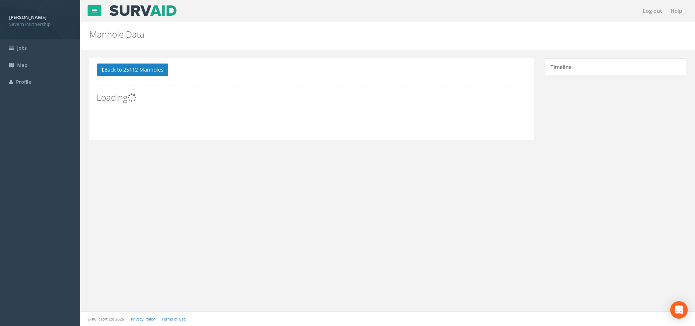
scroll to position [0, 0]
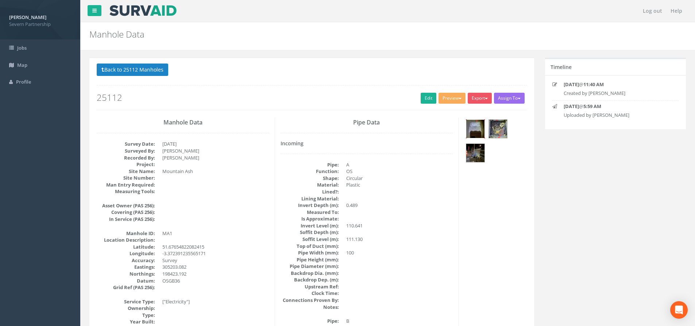
click at [476, 125] on img at bounding box center [475, 129] width 18 height 18
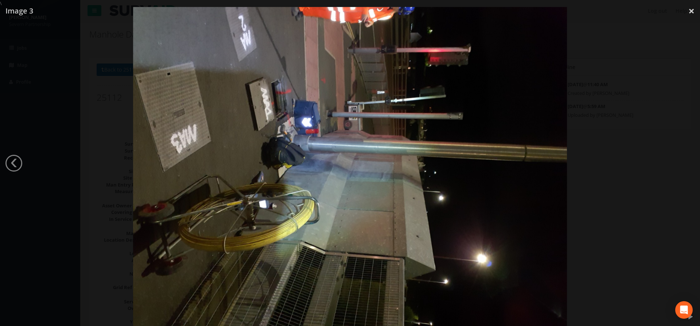
click at [613, 133] on div at bounding box center [350, 170] width 700 height 326
